Goal: Task Accomplishment & Management: Use online tool/utility

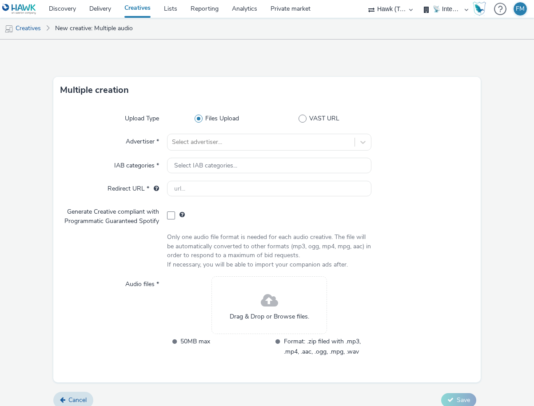
scroll to position [19, 0]
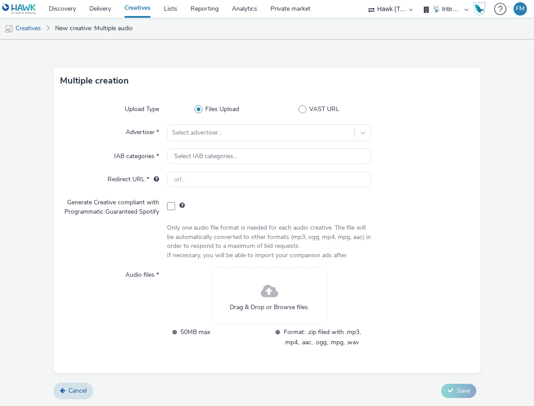
click at [250, 292] on div "Drag & Drop or Browse files." at bounding box center [269, 296] width 116 height 58
